Goal: Information Seeking & Learning: Learn about a topic

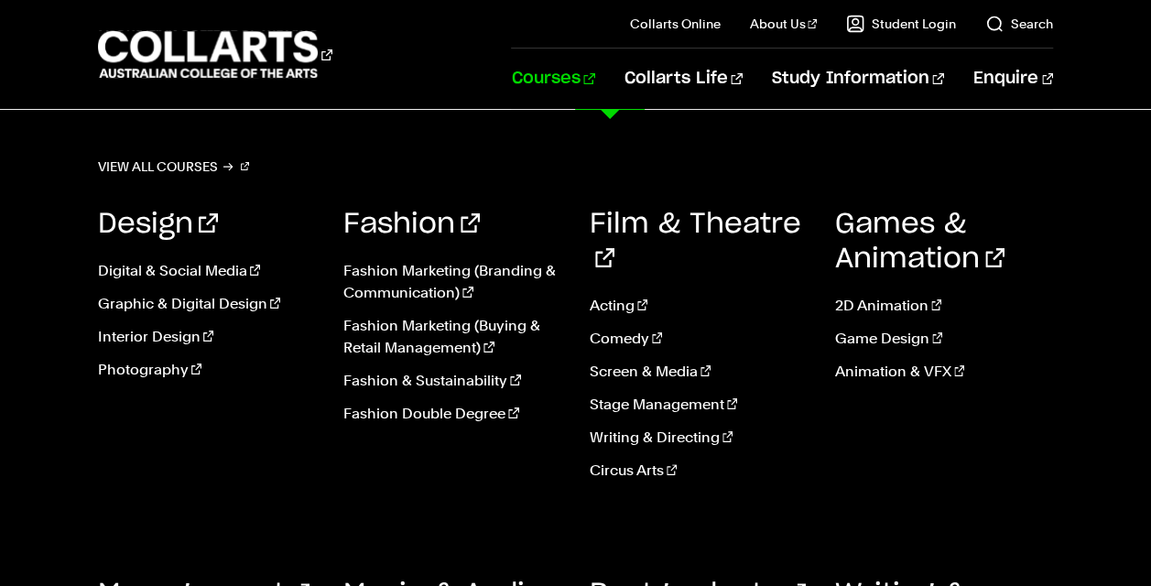
click at [594, 82] on link "Courses" at bounding box center [552, 79] width 83 height 60
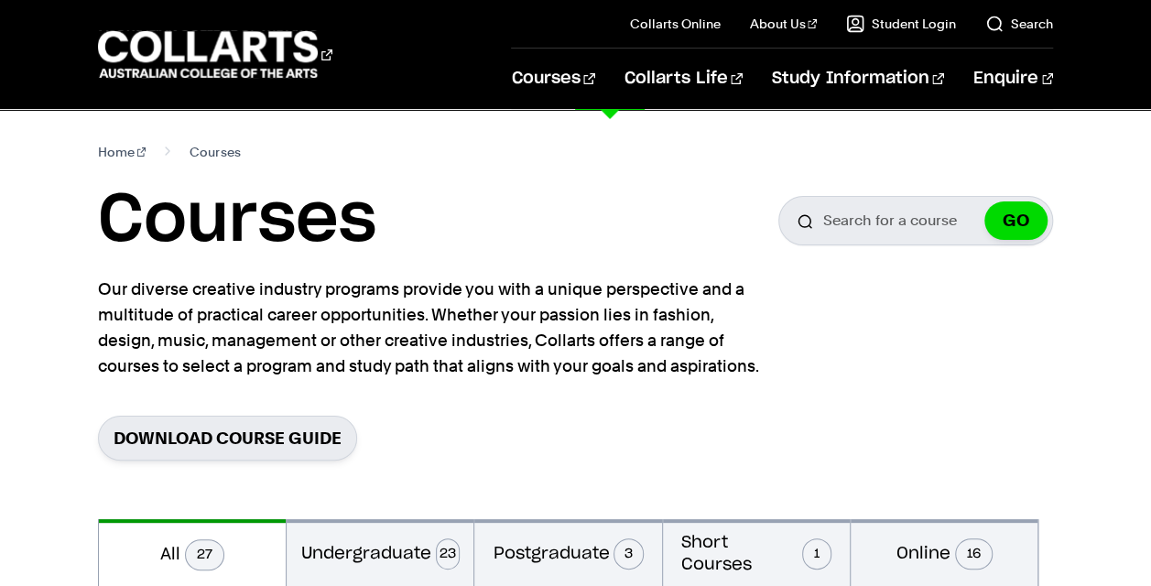
drag, startPoint x: 469, startPoint y: 401, endPoint x: 457, endPoint y: 383, distance: 21.8
click at [457, 383] on ul "Fashion Marketing (Branding & Communication) Fashion Marketing (Buying & Retail…" at bounding box center [452, 347] width 218 height 205
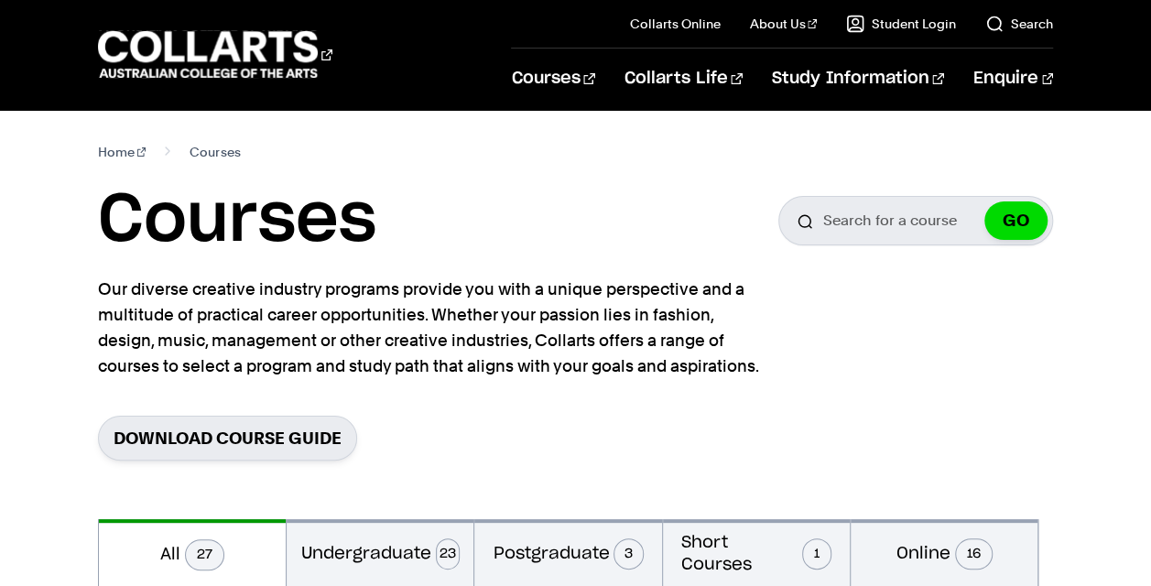
drag, startPoint x: 457, startPoint y: 383, endPoint x: 797, endPoint y: 377, distance: 339.9
click at [797, 377] on section "Home Courses Courses Search for a course GO Our diverse creative industry progr…" at bounding box center [575, 314] width 955 height 409
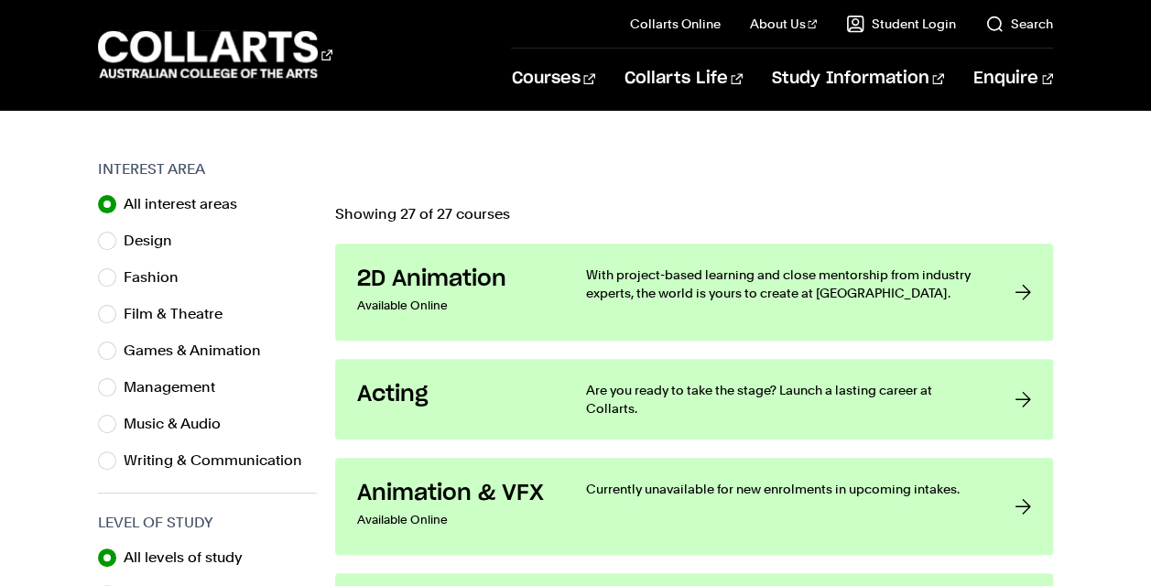
scroll to position [555, 0]
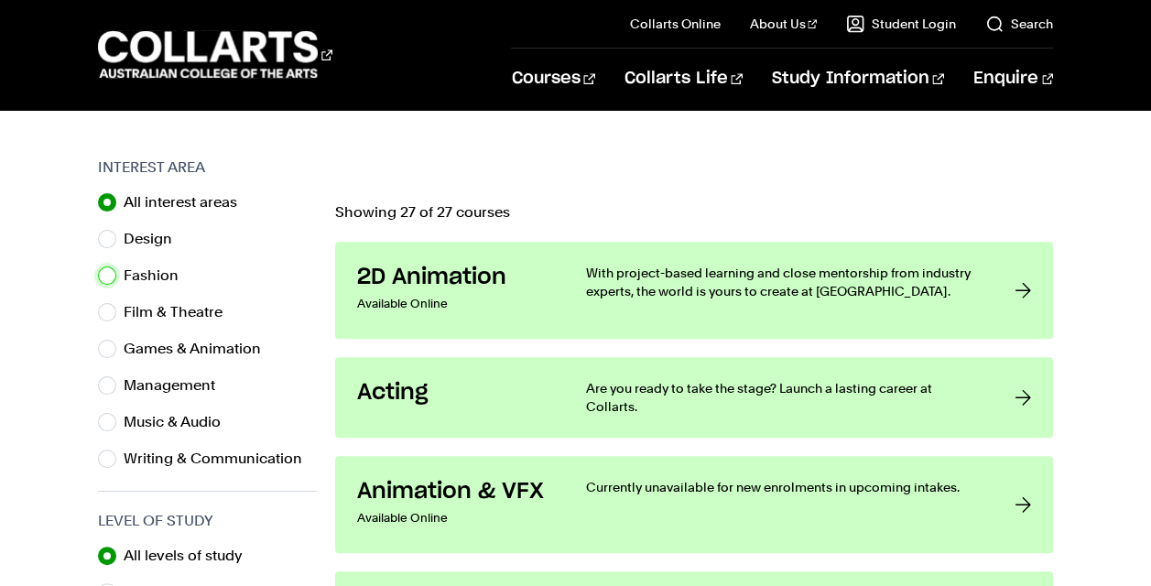
click at [111, 278] on input "Fashion" at bounding box center [107, 276] width 18 height 18
radio input "true"
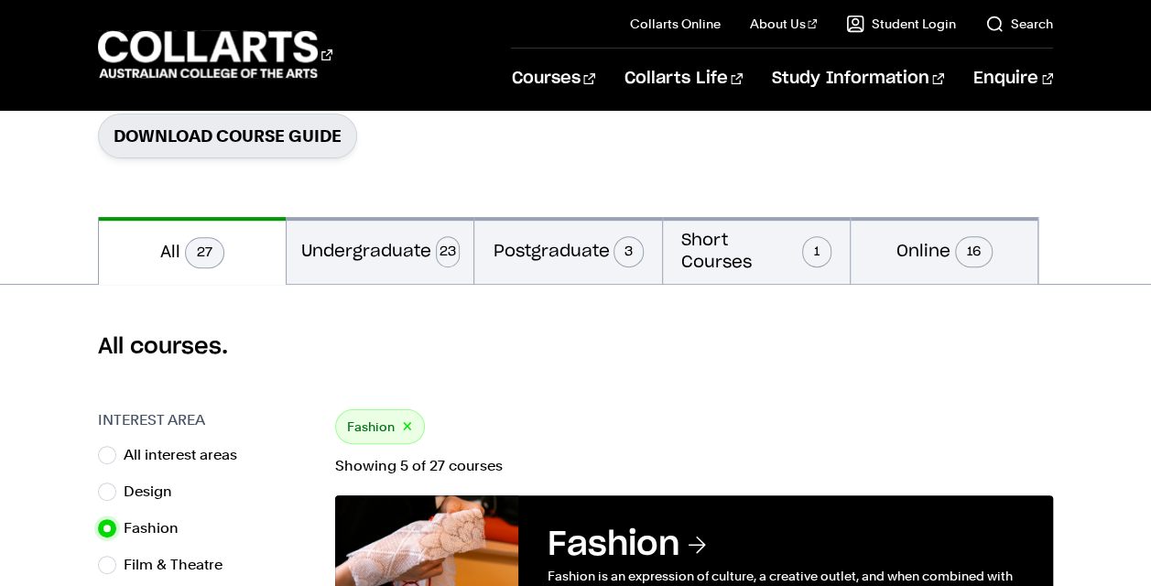
scroll to position [307, 0]
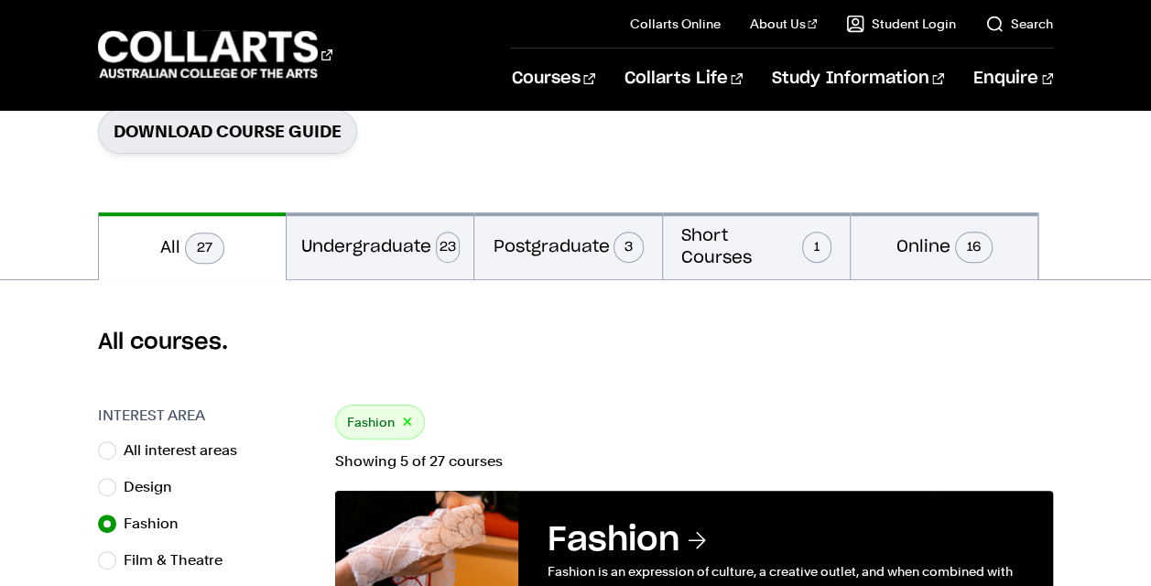
click at [376, 240] on button "Undergraduate 23" at bounding box center [380, 245] width 187 height 67
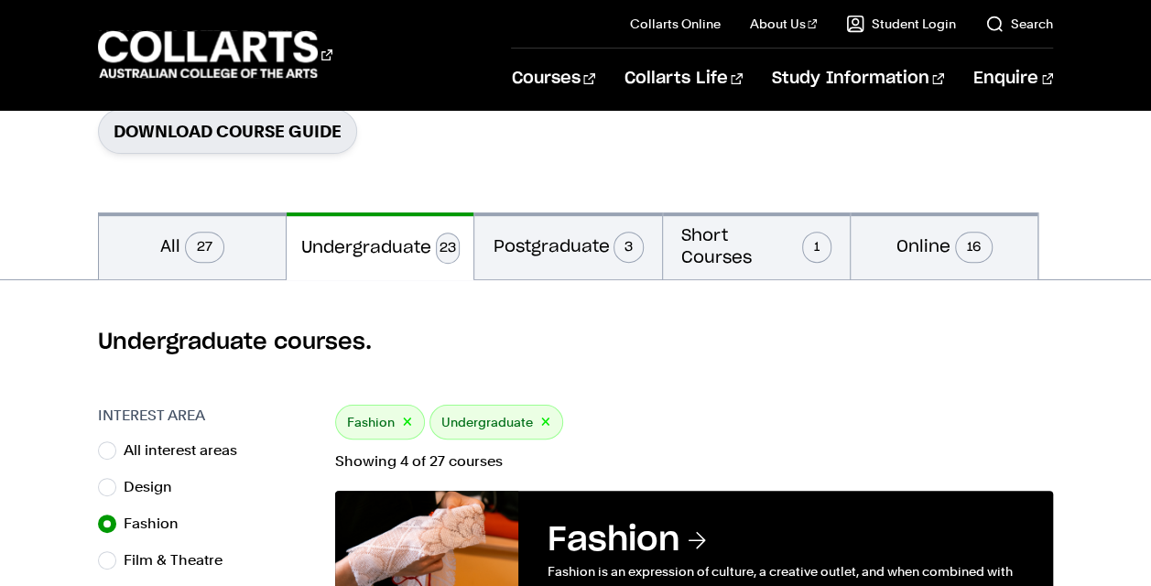
click at [202, 243] on span "27" at bounding box center [204, 247] width 39 height 31
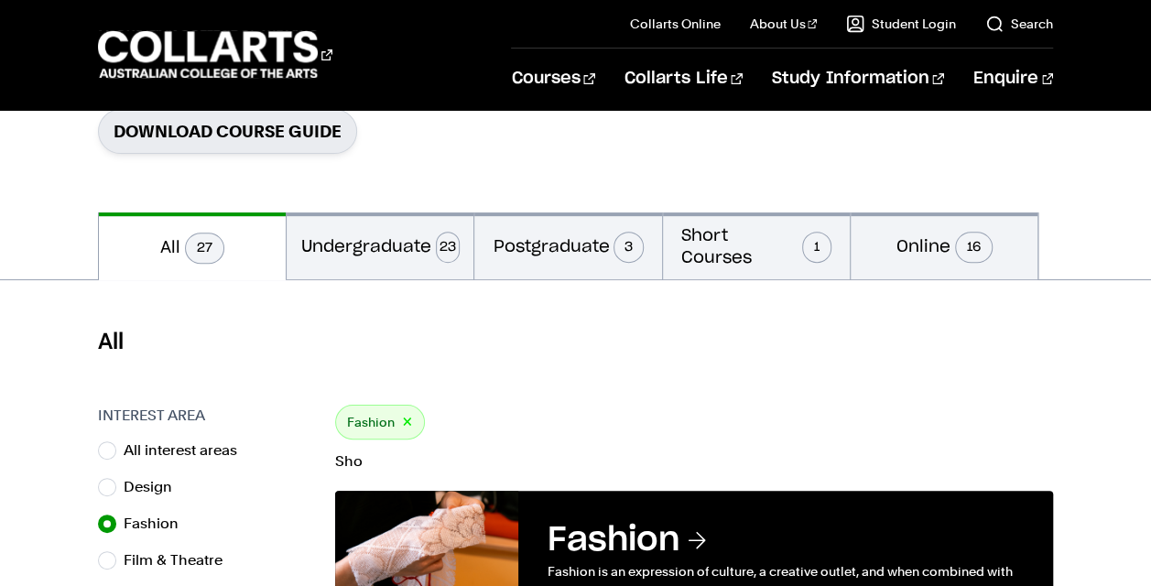
click at [683, 262] on button "Short Courses 1" at bounding box center [756, 245] width 187 height 67
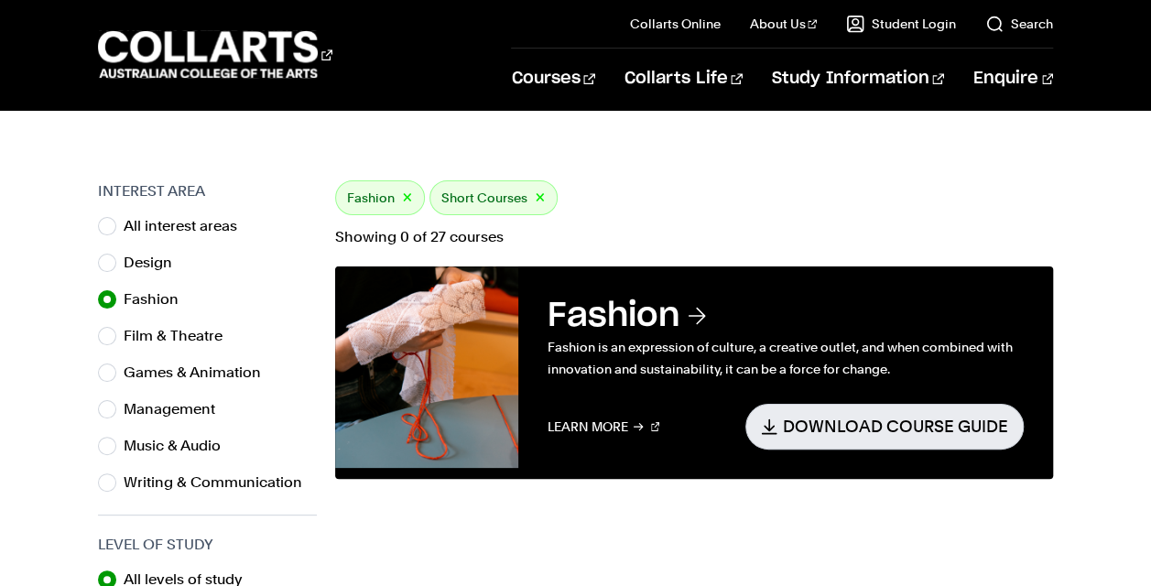
scroll to position [523, 0]
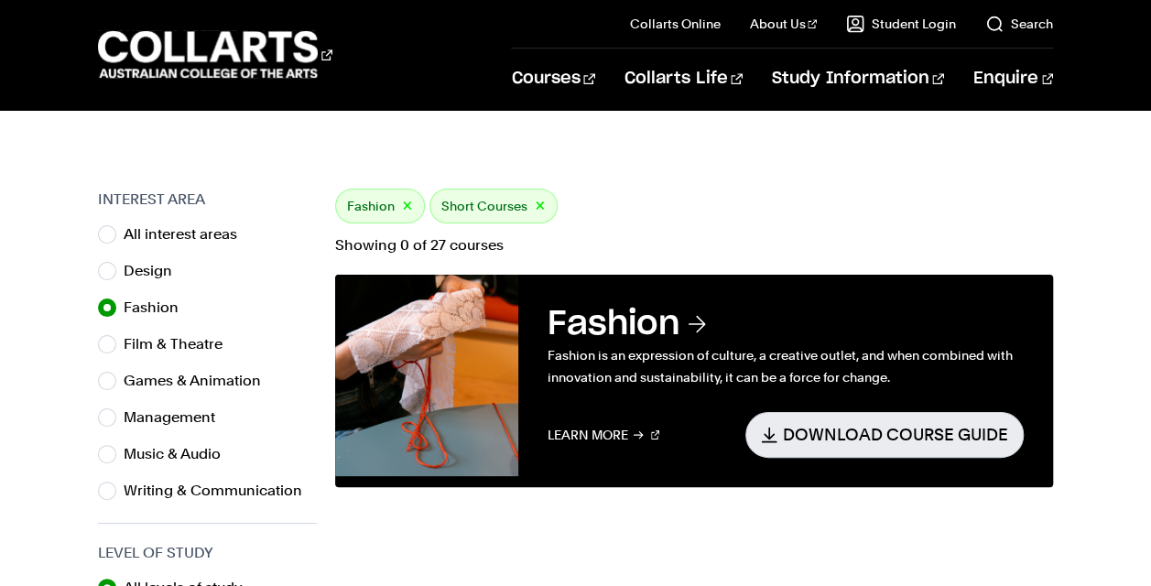
click at [189, 334] on label "Film & Theatre" at bounding box center [181, 345] width 114 height 26
click at [116, 335] on input "Film & Theatre" at bounding box center [107, 344] width 18 height 18
radio input "true"
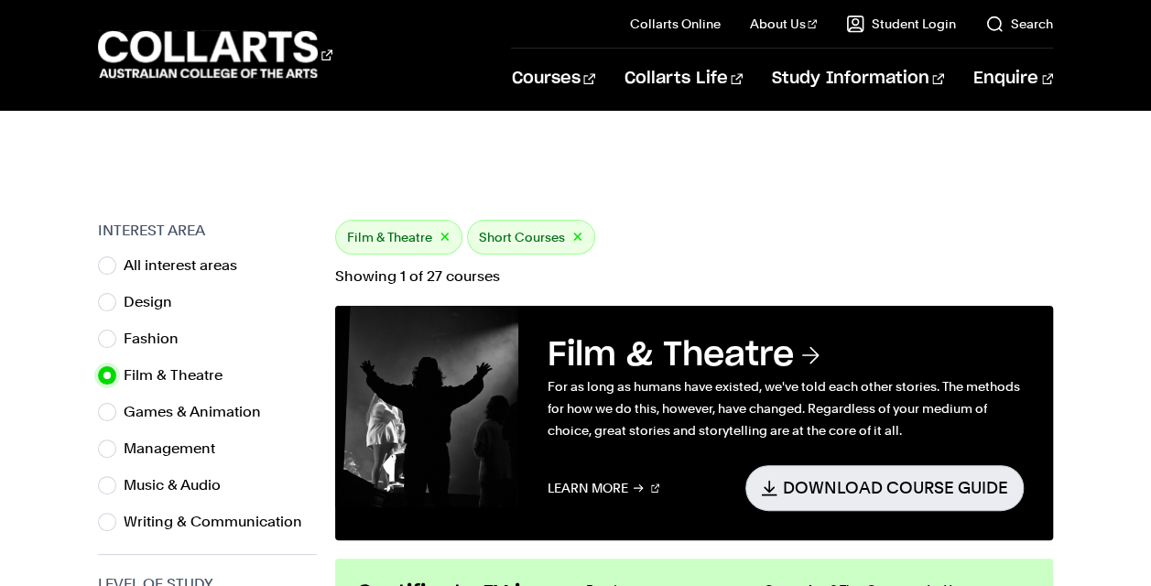
scroll to position [504, 0]
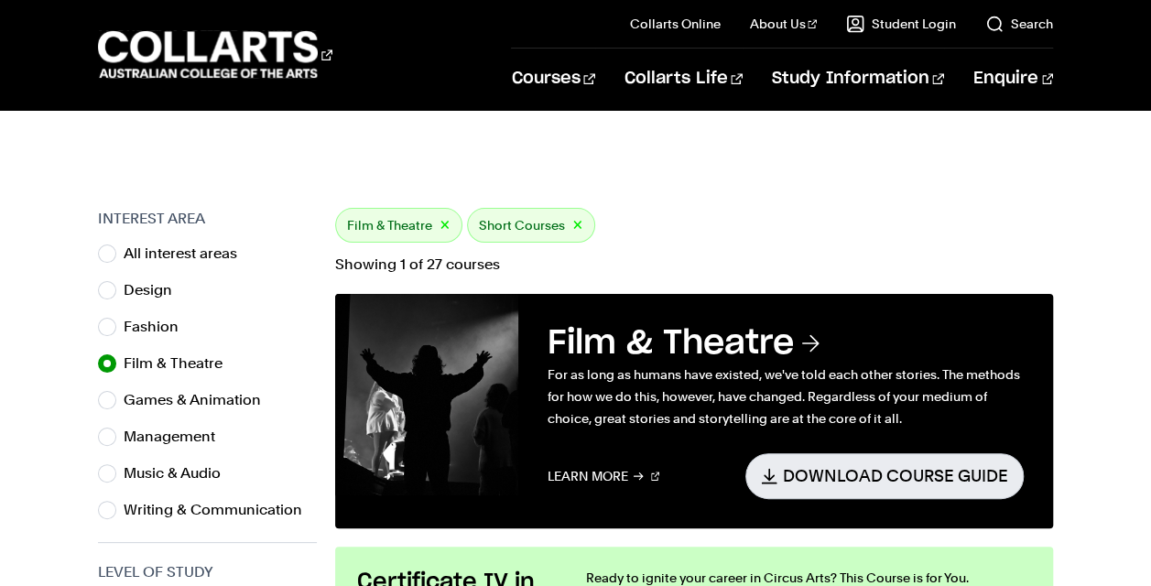
click at [575, 222] on button "×" at bounding box center [577, 225] width 11 height 21
